Goal: Information Seeking & Learning: Learn about a topic

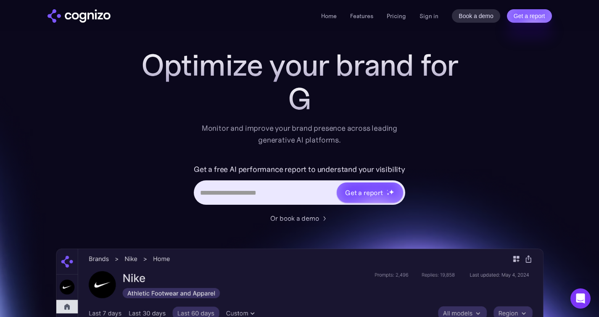
scroll to position [18, 0]
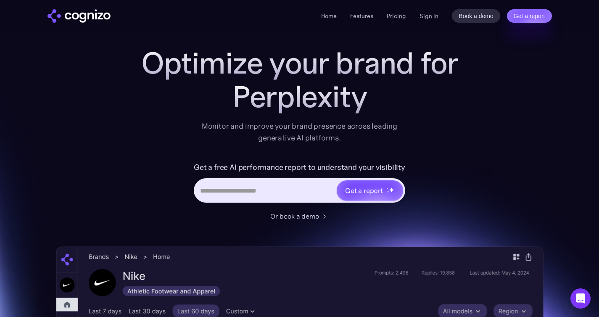
click at [237, 186] on input "Hero URL Input Form" at bounding box center [265, 190] width 141 height 16
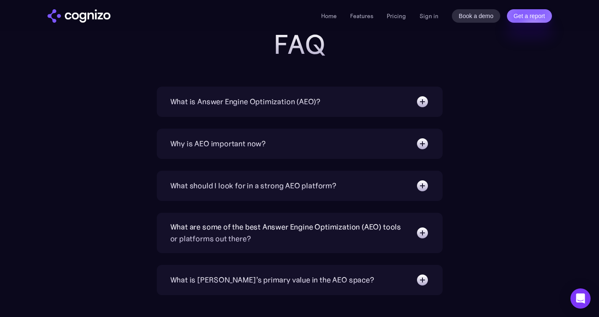
scroll to position [2869, 0]
click at [419, 100] on img at bounding box center [422, 100] width 13 height 13
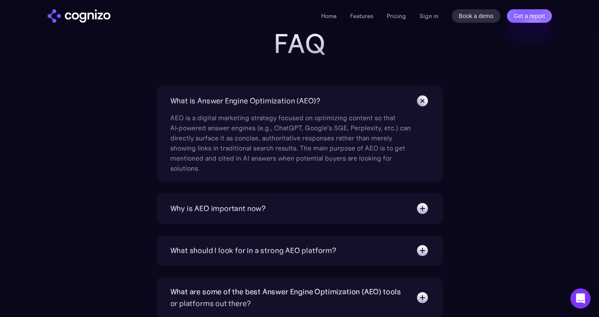
click at [399, 178] on div "What is Answer Engine Optimization (AEO)? AEO is a digital marketing strategy f…" at bounding box center [300, 134] width 286 height 96
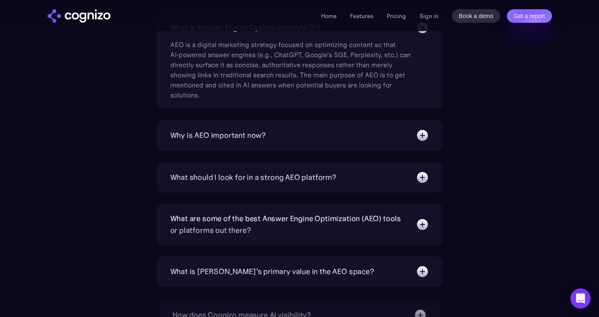
scroll to position [2944, 0]
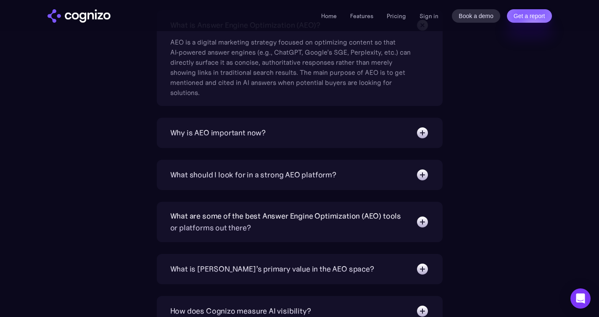
click at [419, 130] on img at bounding box center [422, 132] width 13 height 13
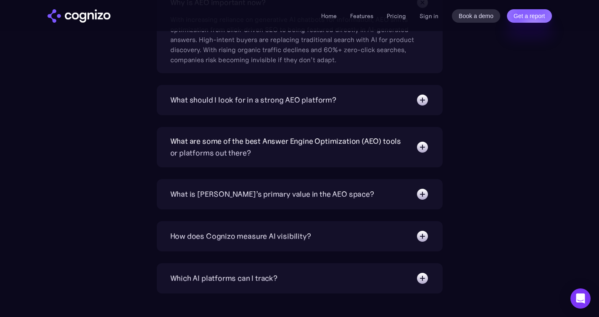
scroll to position [3075, 0]
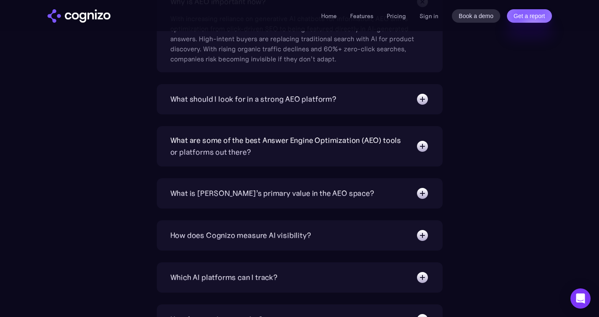
click at [424, 105] on div "What should I look for in a strong AEO platform? A capable AEO platform should …" at bounding box center [300, 99] width 286 height 30
click at [423, 101] on img at bounding box center [422, 98] width 13 height 13
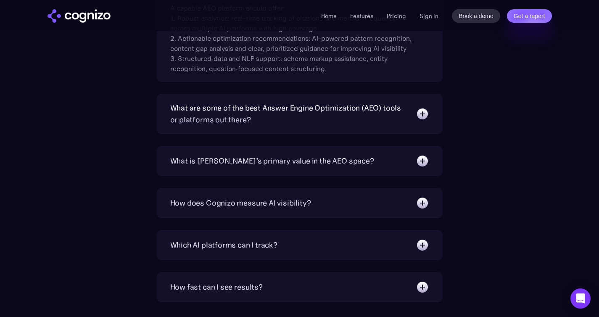
scroll to position [3193, 0]
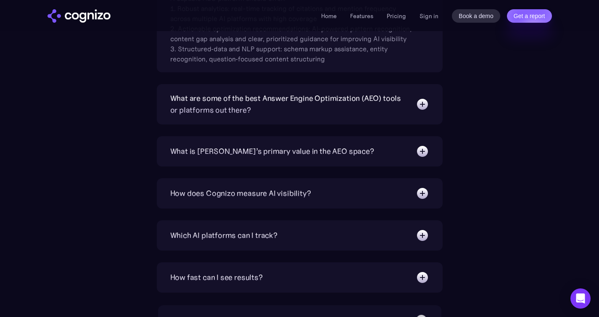
click at [420, 102] on img at bounding box center [422, 104] width 13 height 13
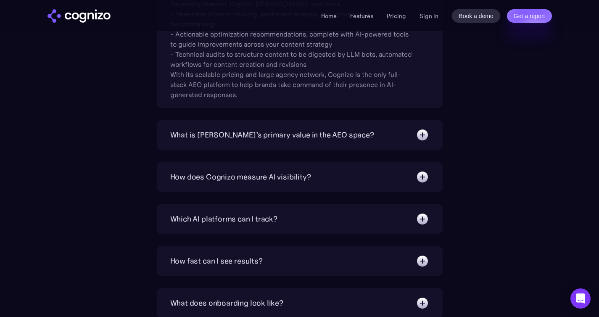
scroll to position [3363, 0]
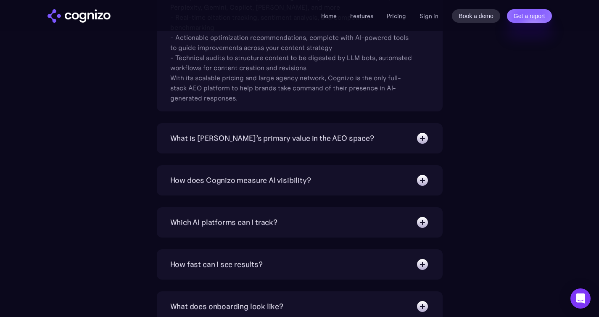
click at [420, 137] on img at bounding box center [422, 138] width 13 height 13
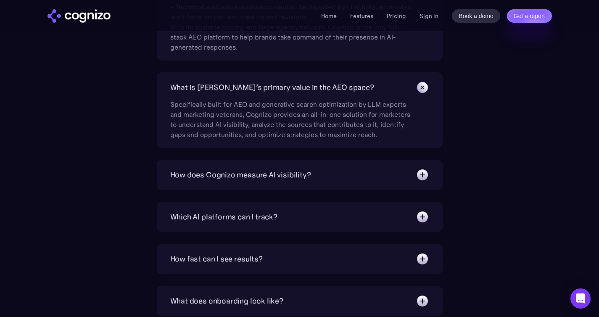
scroll to position [3418, 0]
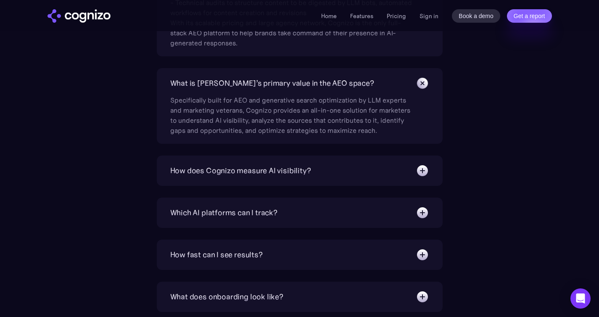
click at [419, 168] on img at bounding box center [422, 170] width 13 height 13
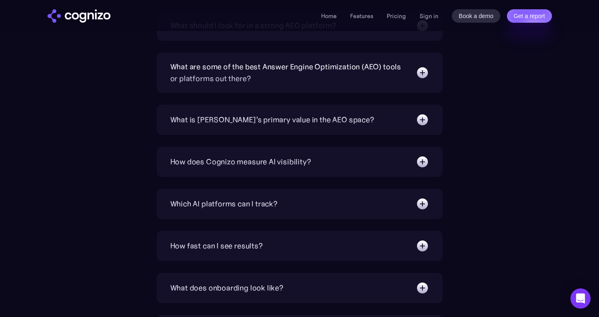
scroll to position [3029, 0]
click at [424, 123] on img at bounding box center [422, 118] width 13 height 13
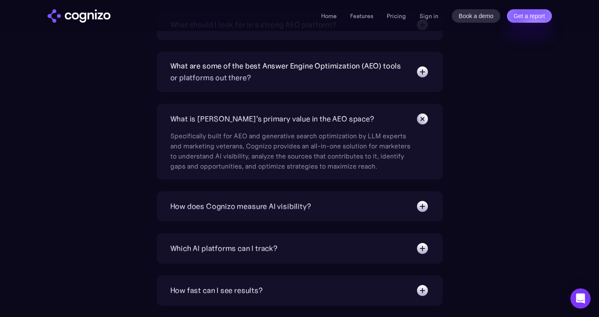
click at [417, 201] on img at bounding box center [422, 206] width 13 height 13
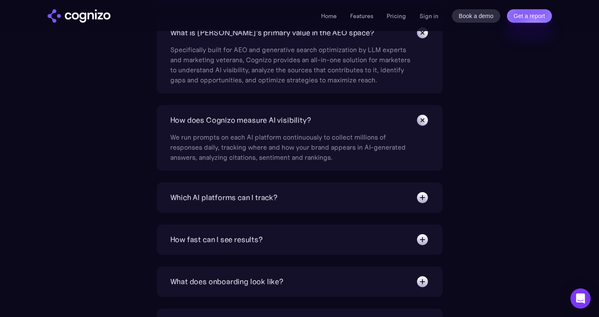
scroll to position [3118, 0]
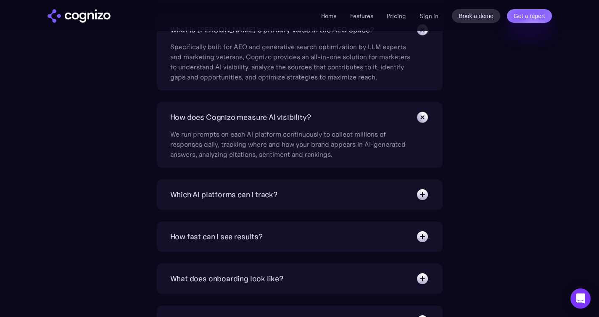
click at [474, 190] on div "What is Answer Engine Optimization (AEO)? AEO is a digital marketing strategy f…" at bounding box center [300, 107] width 488 height 541
click at [419, 190] on img at bounding box center [422, 194] width 13 height 13
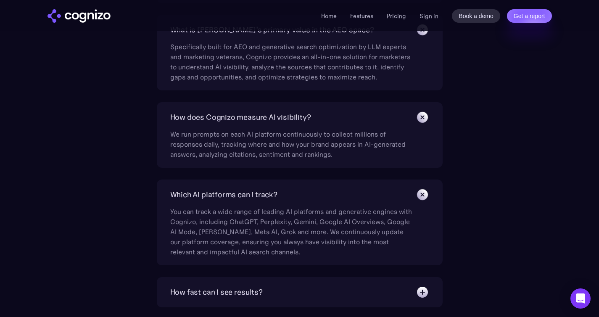
click at [484, 223] on div "What is Answer Engine Optimization (AEO)? AEO is a digital marketing strategy f…" at bounding box center [300, 135] width 488 height 597
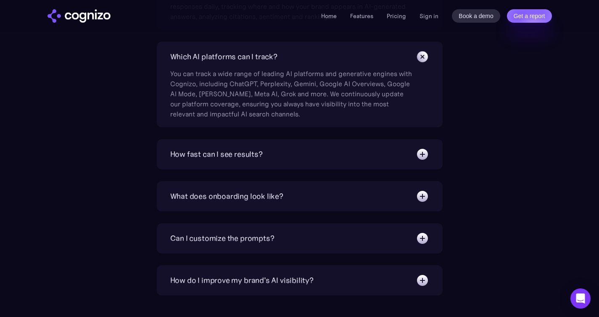
scroll to position [3256, 0]
click at [416, 155] on img at bounding box center [422, 153] width 13 height 13
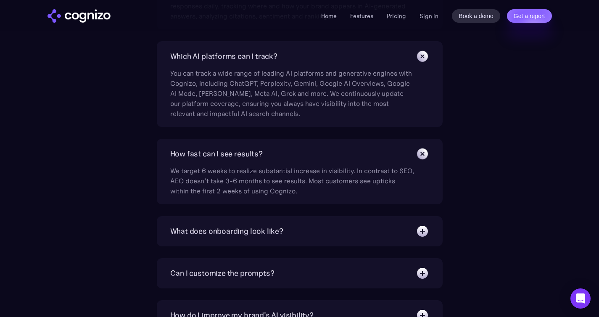
click at [416, 234] on img at bounding box center [422, 230] width 13 height 13
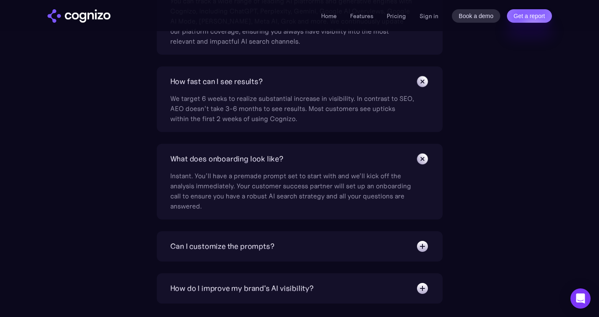
scroll to position [3331, 0]
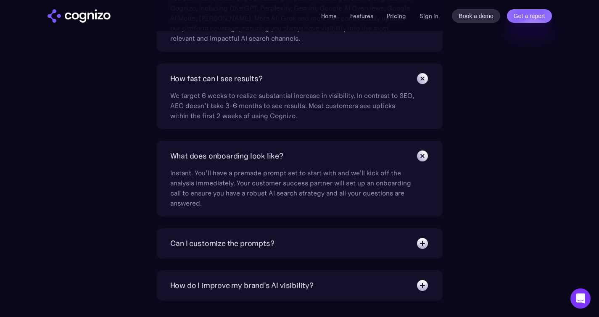
click at [417, 241] on img at bounding box center [422, 243] width 13 height 13
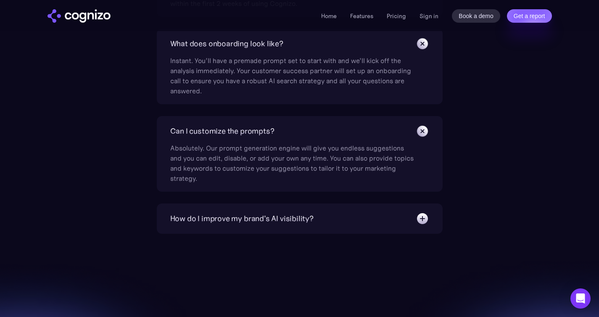
scroll to position [3444, 0]
click at [422, 228] on div "How do I improve my brand's AI visibility? Cognizo Optimize is built to turn AI…" at bounding box center [300, 218] width 286 height 30
click at [423, 218] on img at bounding box center [422, 217] width 13 height 13
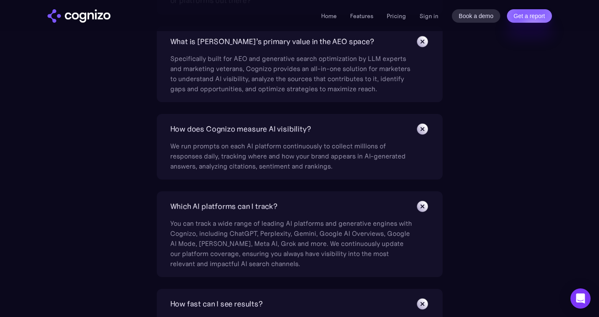
scroll to position [3105, 0]
click at [350, 166] on div "We run prompts on each AI platform continuously to collect millions of response…" at bounding box center [292, 154] width 244 height 35
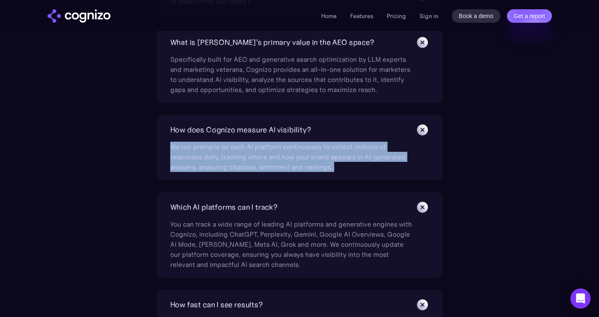
drag, startPoint x: 350, startPoint y: 166, endPoint x: 175, endPoint y: 137, distance: 176.9
click at [175, 137] on div "We run prompts on each AI platform continuously to collect millions of response…" at bounding box center [292, 154] width 244 height 35
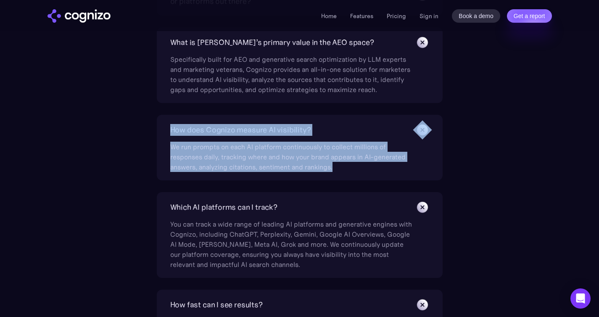
copy div "How does Cognizo measure AI visibility? We run prompts on each AI platform cont…"
drag, startPoint x: 347, startPoint y: 163, endPoint x: 174, endPoint y: 124, distance: 177.5
click at [174, 124] on div "How does Cognizo measure AI visibility? We run prompts on each AI platform cont…" at bounding box center [300, 148] width 286 height 66
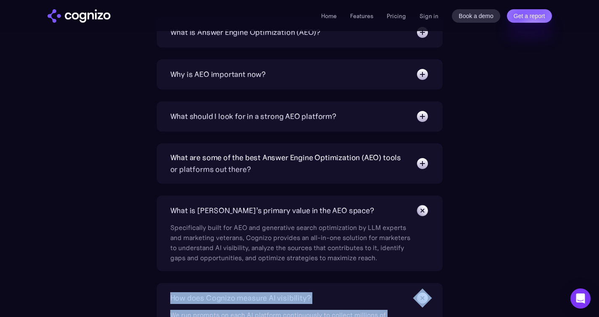
scroll to position [2934, 0]
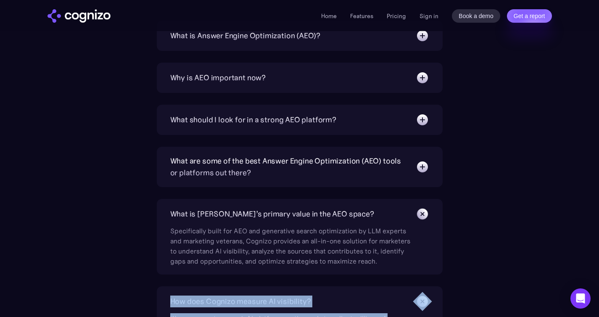
click at [267, 172] on div "What are some of the best Answer Engine Optimization (AEO) tools or platforms o…" at bounding box center [288, 167] width 237 height 24
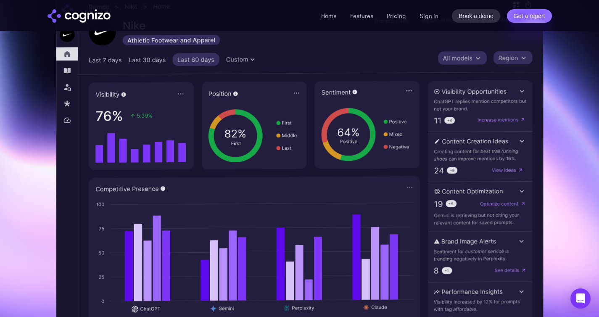
scroll to position [0, 0]
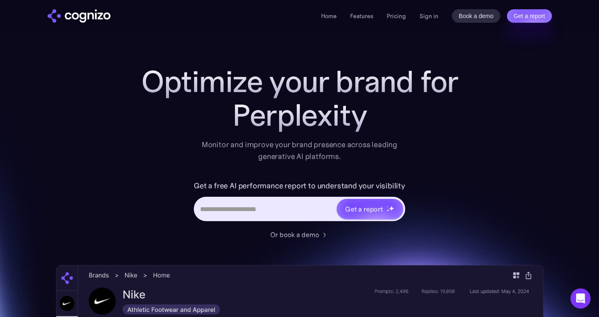
click at [261, 204] on input "Hero URL Input Form" at bounding box center [265, 209] width 141 height 16
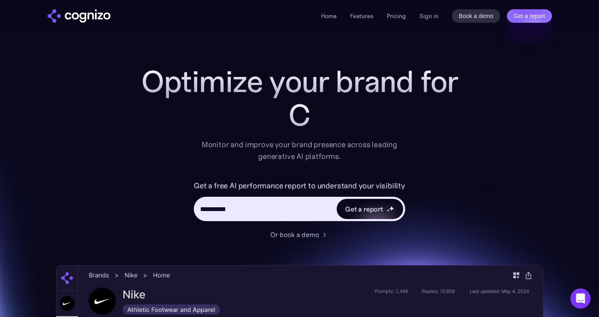
type input "**********"
click at [369, 203] on div "Get a report" at bounding box center [370, 209] width 66 height 20
type input "**********"
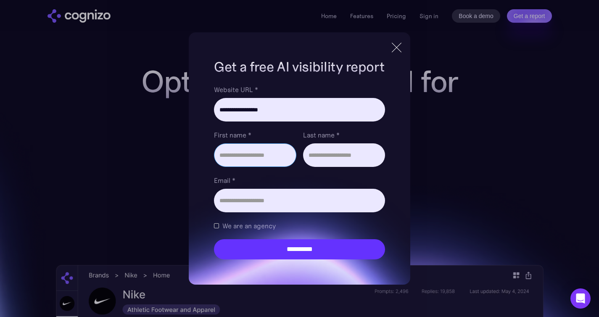
type input "*****"
type input "***"
type input "**********"
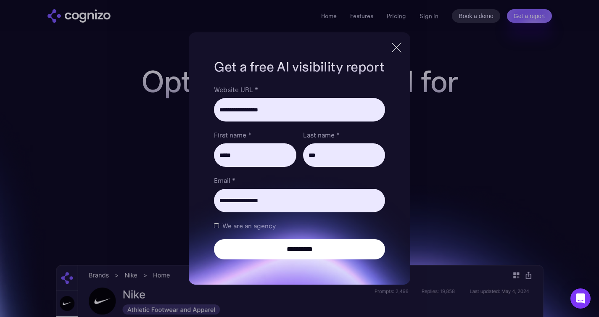
click at [266, 245] on input "**********" at bounding box center [299, 249] width 171 height 20
type input "**********"
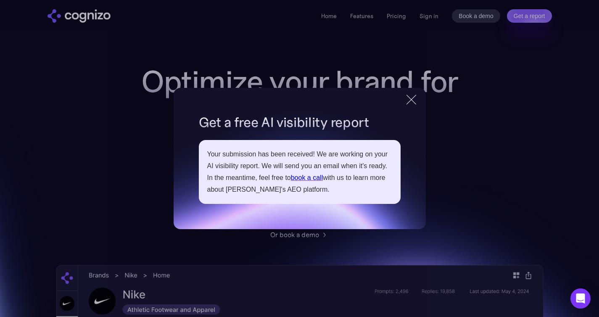
click at [409, 98] on div at bounding box center [411, 99] width 14 height 15
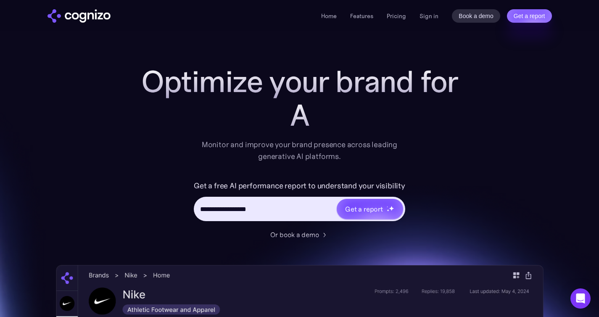
click at [397, 23] on div "Home Features Pricing Book a demo Get a report Sign in Book a demo Get a report" at bounding box center [299, 15] width 599 height 31
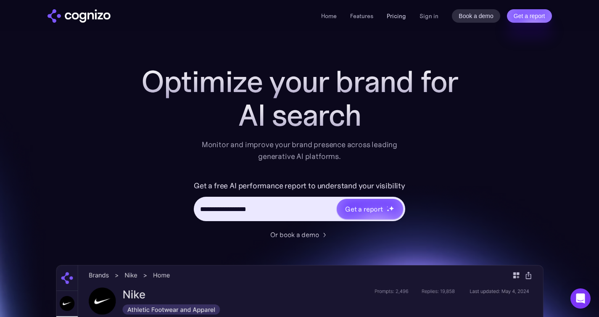
click at [399, 19] on link "Pricing" at bounding box center [396, 16] width 19 height 8
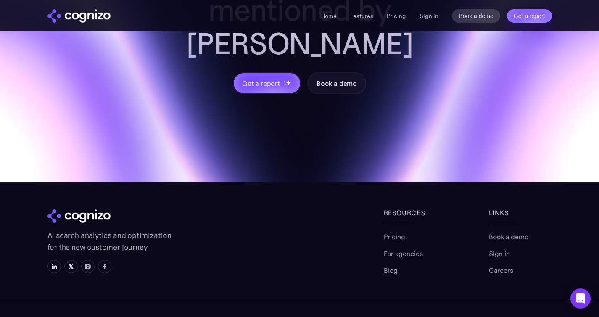
scroll to position [2815, 0]
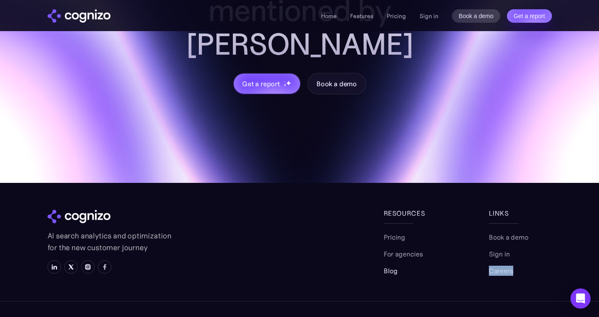
click at [394, 266] on link "Blog" at bounding box center [391, 271] width 14 height 10
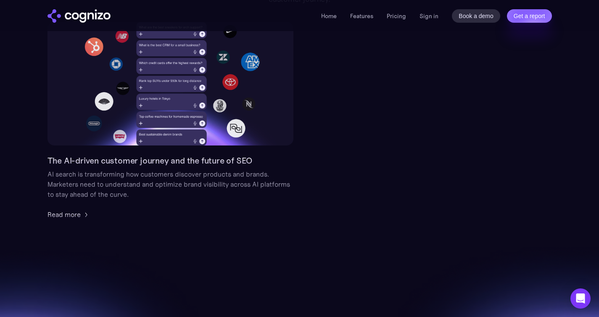
scroll to position [134, 0]
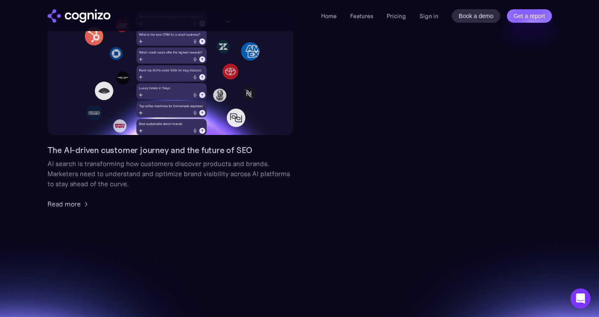
click at [216, 143] on link "The AI-driven customer journey and the future of SEO AI search is transforming …" at bounding box center [170, 110] width 246 height 198
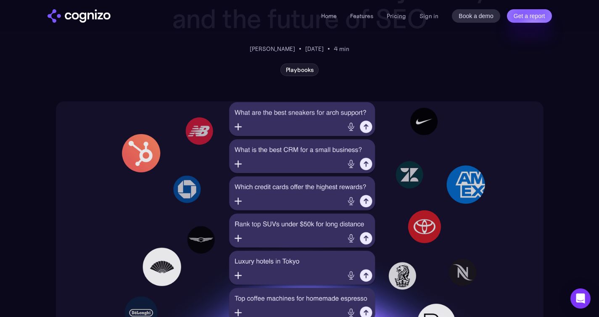
scroll to position [451, 0]
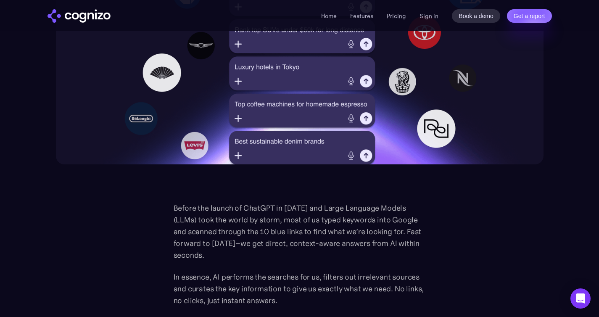
scroll to position [707, 0]
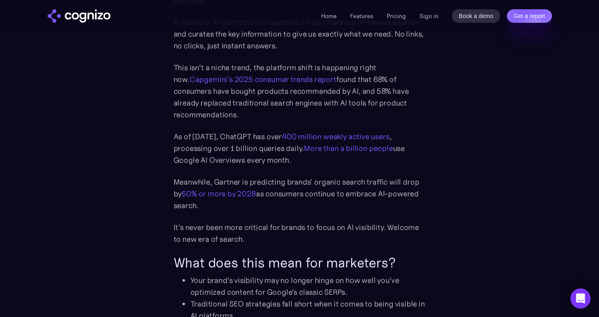
scroll to position [901, 0]
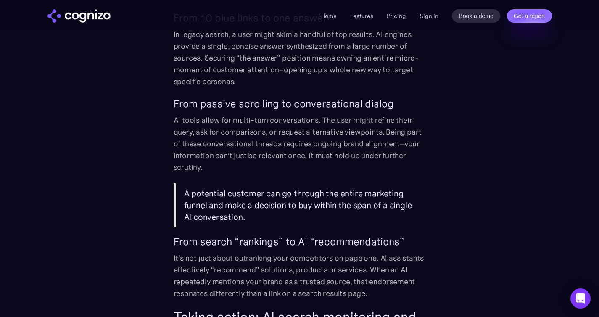
scroll to position [1405, 0]
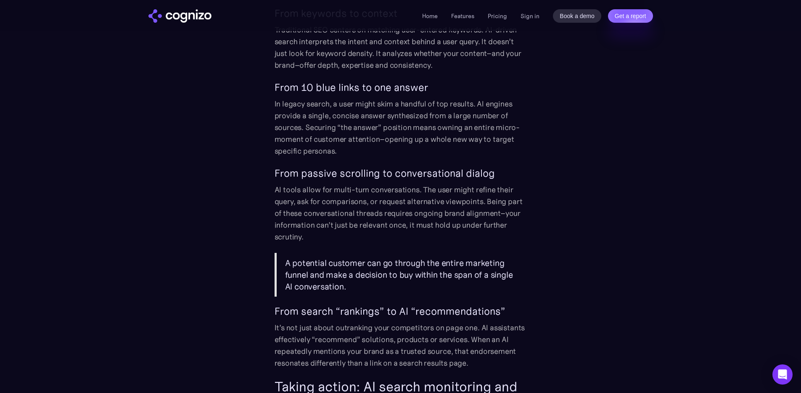
scroll to position [1420, 0]
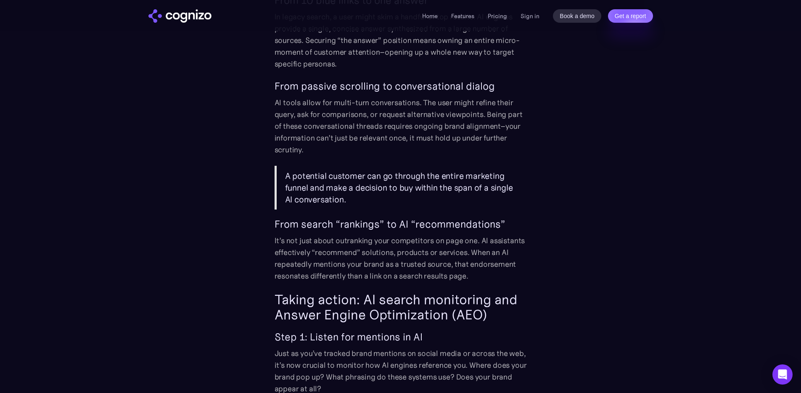
click at [593, 310] on div "Before the launch of ChatGPT in 2022 and Large Language Models (LLMs) took the …" at bounding box center [401, 344] width 488 height 1836
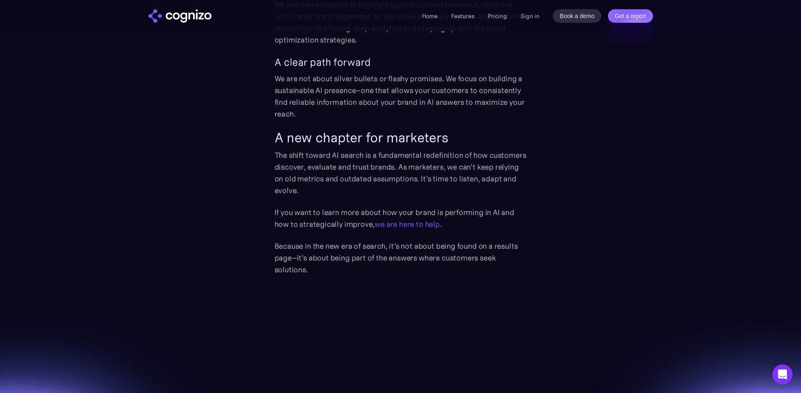
scroll to position [2395, 0]
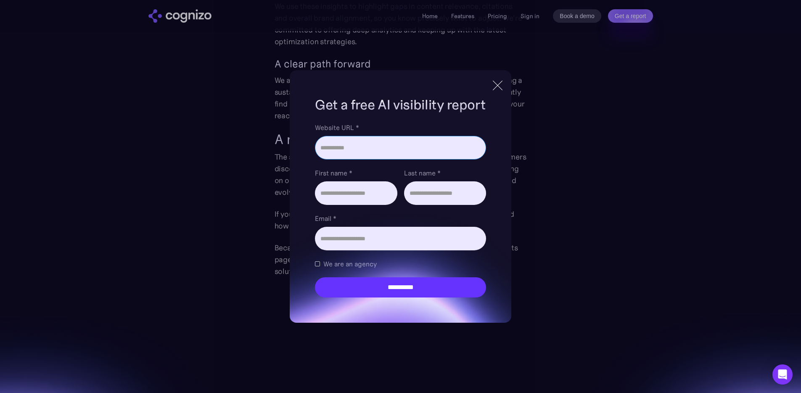
click at [365, 143] on input "Website URL *" at bounding box center [400, 148] width 171 height 24
click at [369, 145] on input "Website URL *" at bounding box center [400, 148] width 171 height 24
click at [226, 133] on div "**********" at bounding box center [400, 196] width 801 height 393
click at [375, 156] on input "Website URL *" at bounding box center [400, 148] width 171 height 24
paste input "**********"
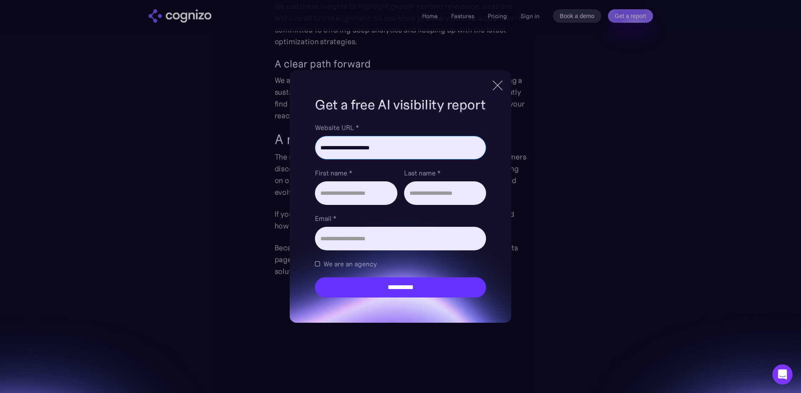
type input "**********"
click at [355, 194] on input "First name *" at bounding box center [356, 193] width 82 height 24
type input "*****"
type input "***"
type input "**********"
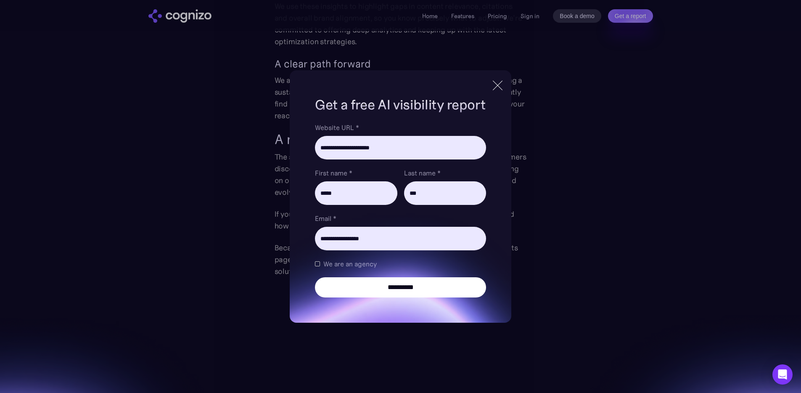
click at [371, 280] on input "**********" at bounding box center [400, 287] width 171 height 20
type input "**********"
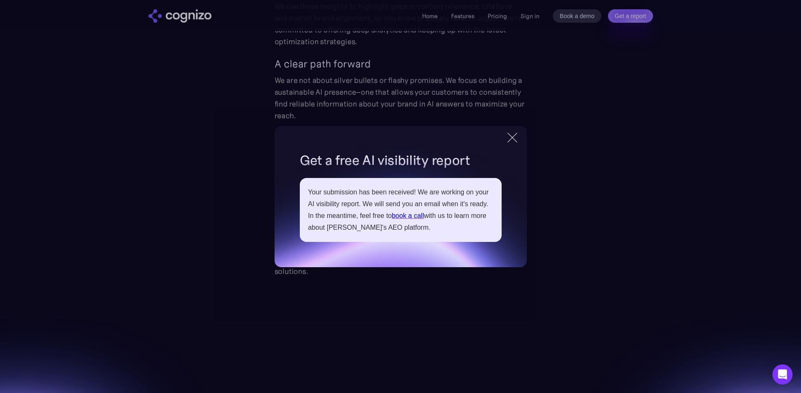
click at [514, 140] on div at bounding box center [512, 137] width 10 height 10
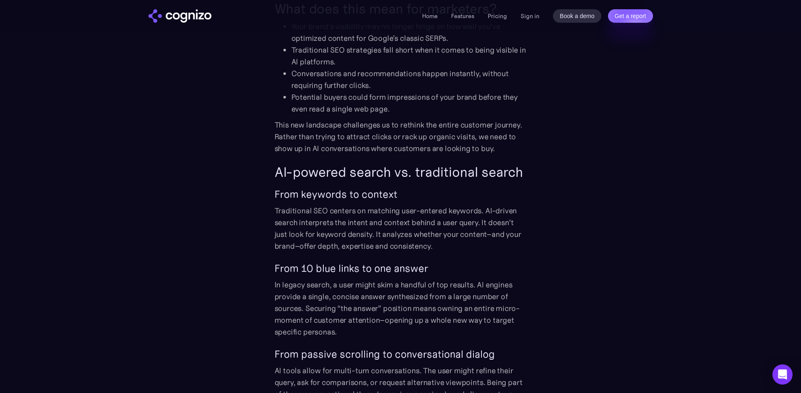
scroll to position [1058, 0]
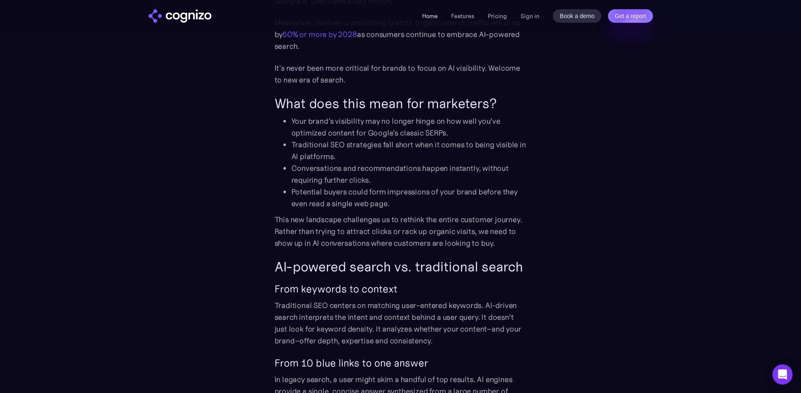
click at [429, 14] on link "Home" at bounding box center [430, 16] width 16 height 8
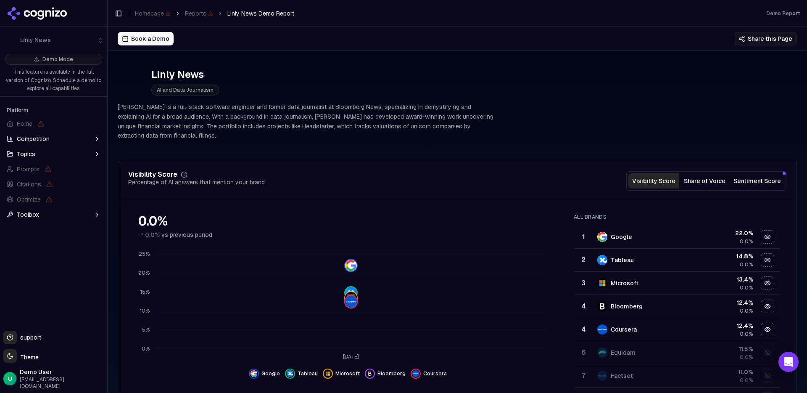
click at [465, 238] on div "0.0%" at bounding box center [726, 241] width 53 height 7
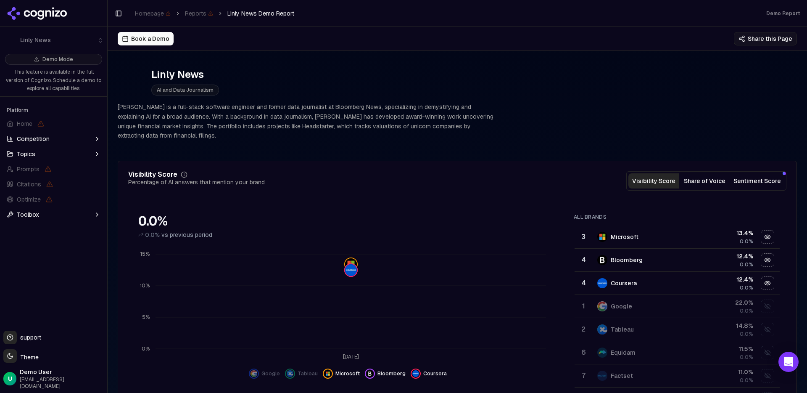
click at [465, 238] on div "0.0%" at bounding box center [726, 241] width 53 height 7
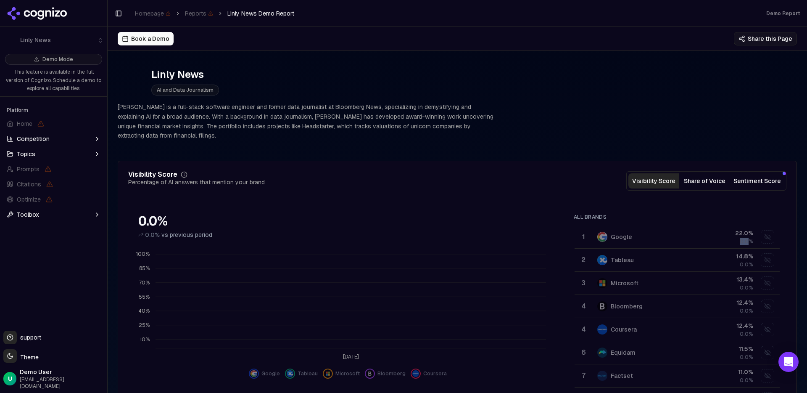
click at [465, 238] on div "0.0%" at bounding box center [726, 241] width 53 height 7
click at [465, 253] on div "Show tableau data" at bounding box center [767, 259] width 13 height 13
click at [465, 279] on div "Show microsoft data" at bounding box center [767, 283] width 13 height 13
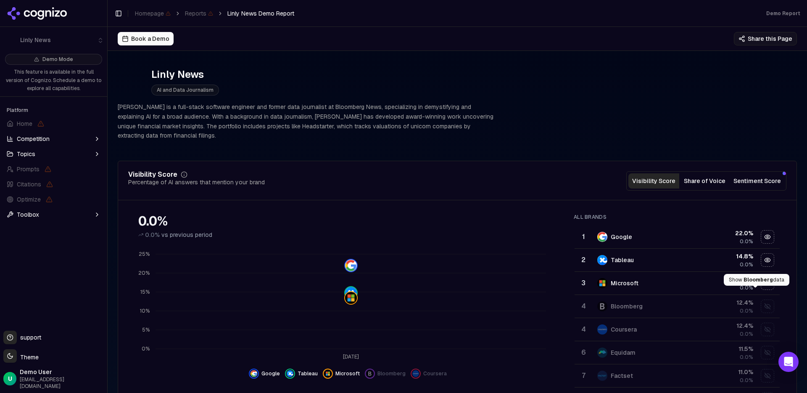
click at [465, 300] on div "Show bloomberg data" at bounding box center [767, 306] width 13 height 13
click at [465, 323] on div "Show coursera data" at bounding box center [767, 329] width 13 height 13
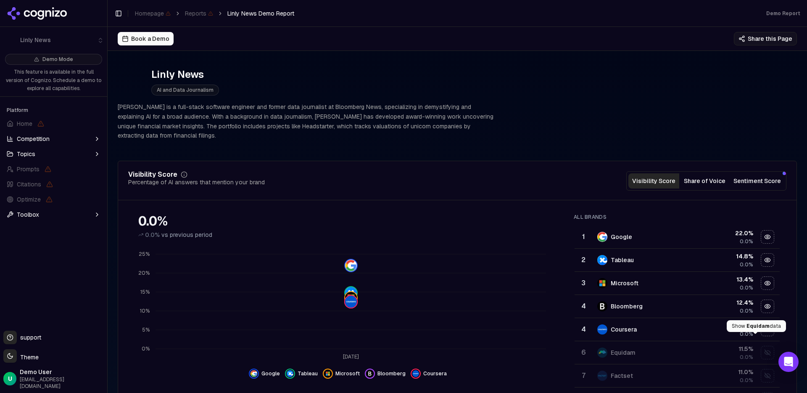
click at [465, 346] on div "Show equidam data" at bounding box center [767, 352] width 13 height 13
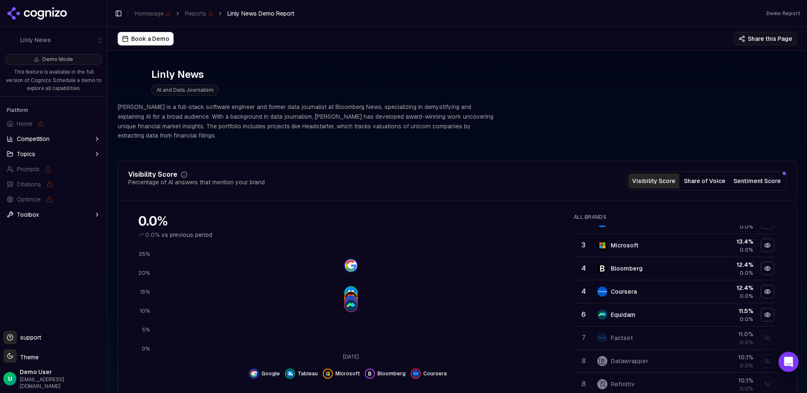
scroll to position [39, 0]
click at [465, 332] on span "Datawrapper" at bounding box center [759, 332] width 36 height 7
click at [465, 353] on div "Show factset data" at bounding box center [767, 359] width 13 height 13
click at [465, 376] on div "Show refinitiv data" at bounding box center [767, 382] width 13 height 13
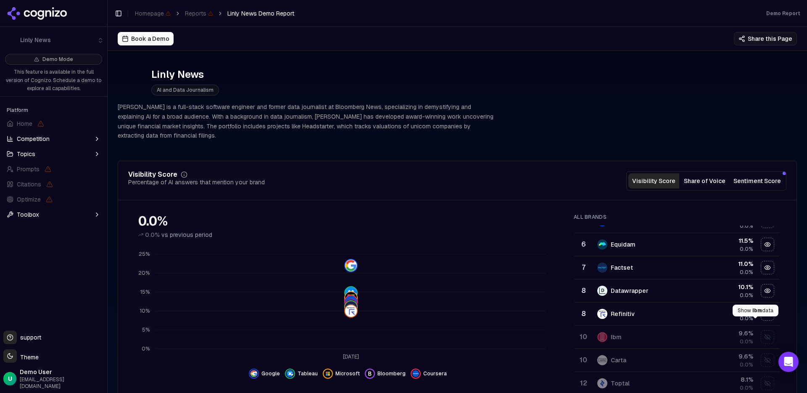
click at [465, 330] on div "Show ibm data" at bounding box center [767, 336] width 13 height 13
click at [465, 353] on div "Show carta data" at bounding box center [767, 359] width 13 height 13
click at [465, 378] on div "Show toptal data" at bounding box center [767, 383] width 13 height 13
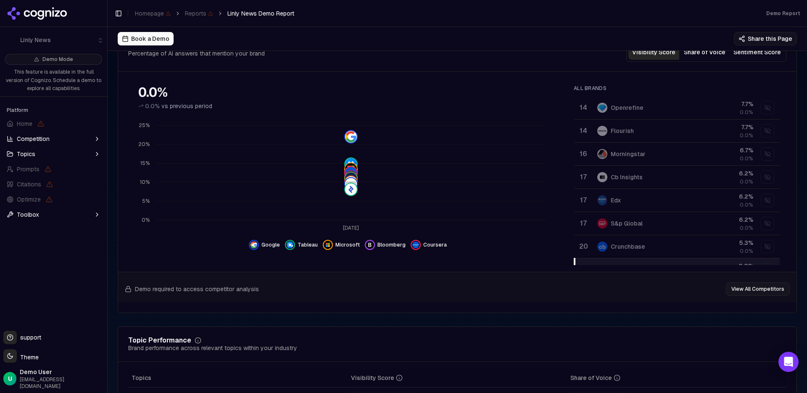
scroll to position [305, 0]
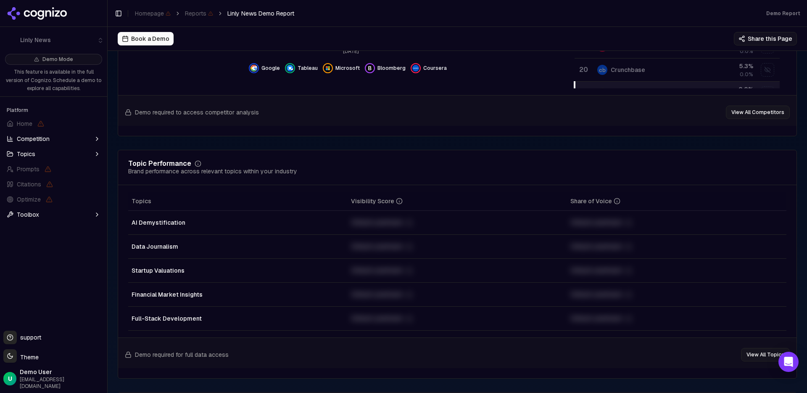
click at [403, 219] on td "Unlock premium" at bounding box center [457, 223] width 219 height 24
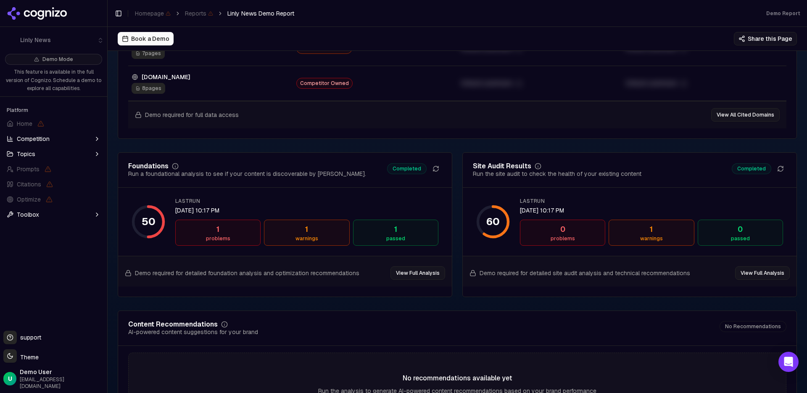
scroll to position [1124, 0]
click at [465, 235] on div "warnings" at bounding box center [651, 238] width 78 height 7
click at [465, 223] on div "1" at bounding box center [651, 229] width 78 height 12
click at [208, 219] on div "1 problems" at bounding box center [217, 232] width 85 height 26
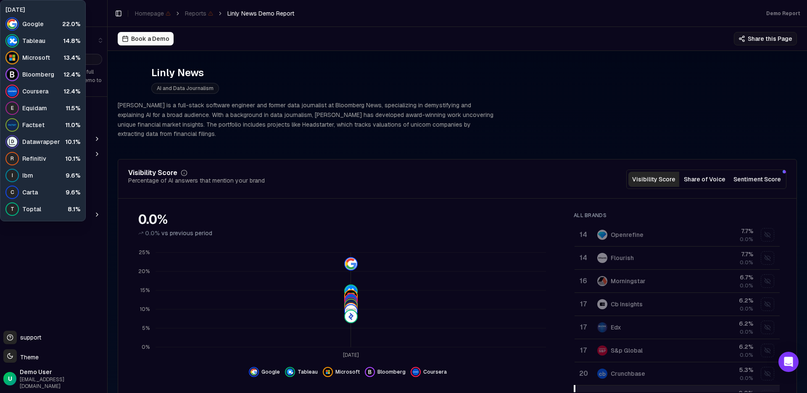
scroll to position [0, 0]
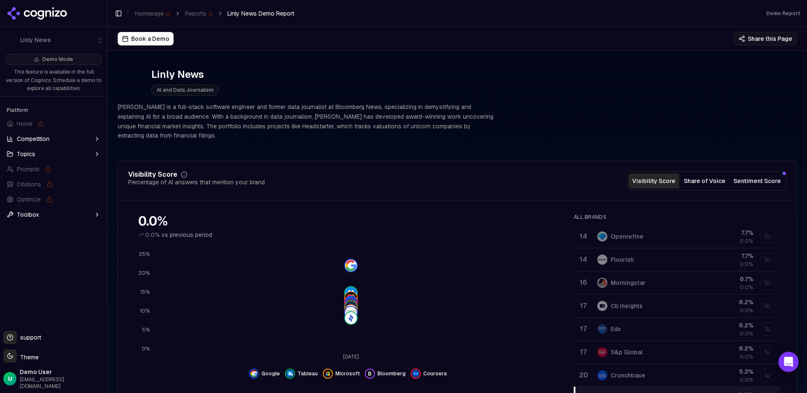
click at [355, 96] on div "Linly News AI and Data Journalism Linly is a full-stack software engineer and f…" at bounding box center [457, 104] width 679 height 86
click at [62, 134] on button "Competition" at bounding box center [53, 138] width 100 height 13
click at [49, 190] on button "Topics" at bounding box center [53, 193] width 100 height 13
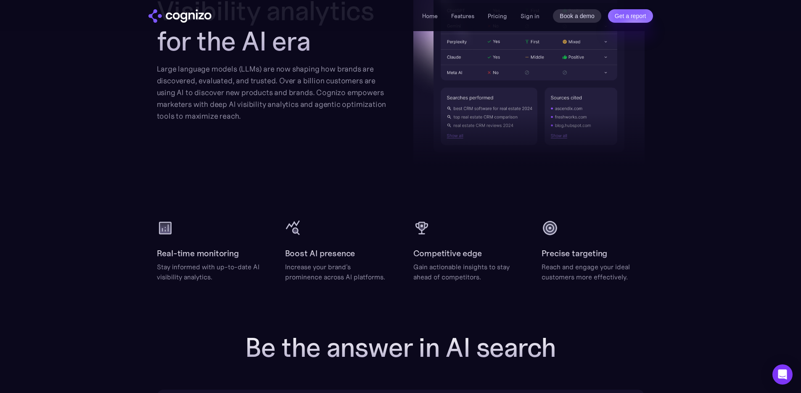
scroll to position [1172, 0]
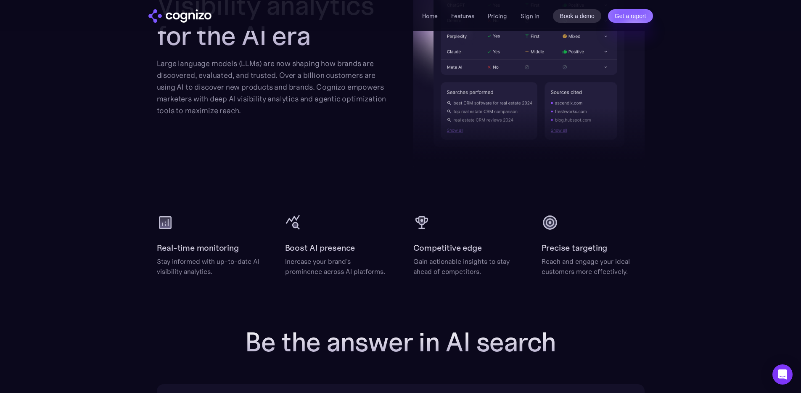
click at [323, 250] on h2 "Boost AI presence" at bounding box center [320, 247] width 70 height 13
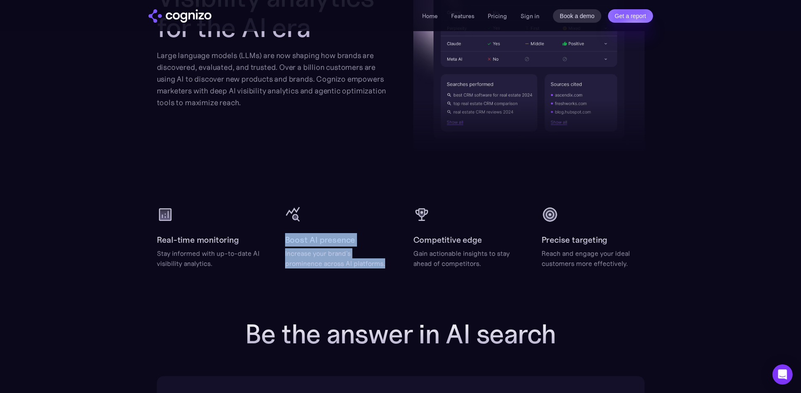
drag, startPoint x: 394, startPoint y: 265, endPoint x: 287, endPoint y: 229, distance: 113.2
click at [287, 229] on div "Real-time monitoring Stay informed with up-to-date AI visibility analytics. Boo…" at bounding box center [401, 237] width 488 height 62
copy div "Boost AI presence Increase your brand's prominence across AI platforms."
